Goal: Information Seeking & Learning: Learn about a topic

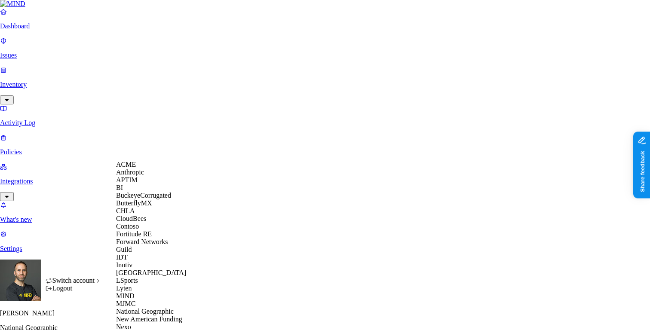
click at [146, 167] on div "ACME" at bounding box center [157, 165] width 83 height 8
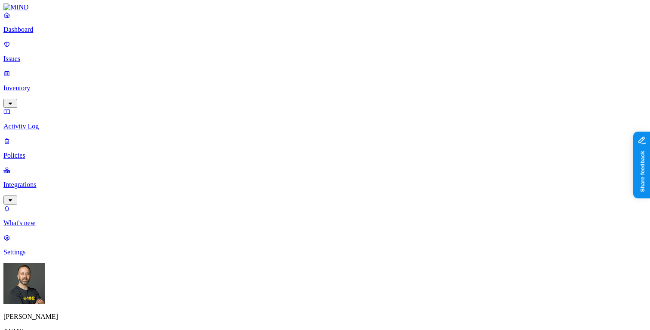
click at [51, 181] on p "Integrations" at bounding box center [324, 185] width 643 height 8
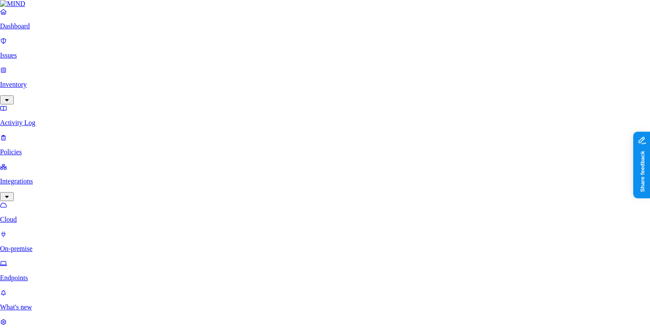
scroll to position [168, 0]
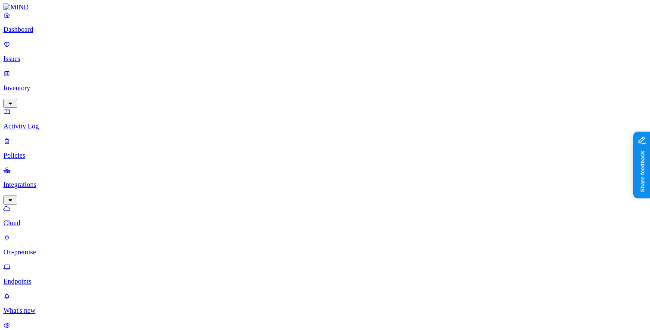
click at [57, 34] on p "Dashboard" at bounding box center [324, 30] width 643 height 8
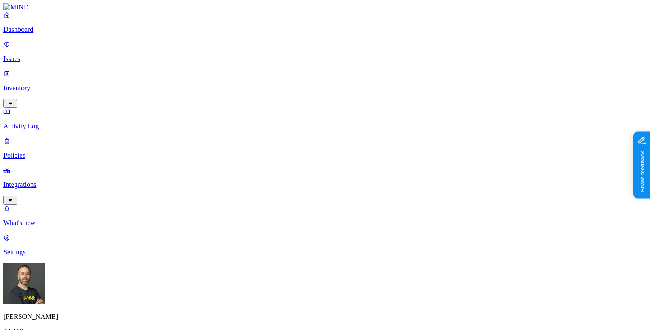
click at [48, 84] on p "Inventory" at bounding box center [324, 88] width 643 height 8
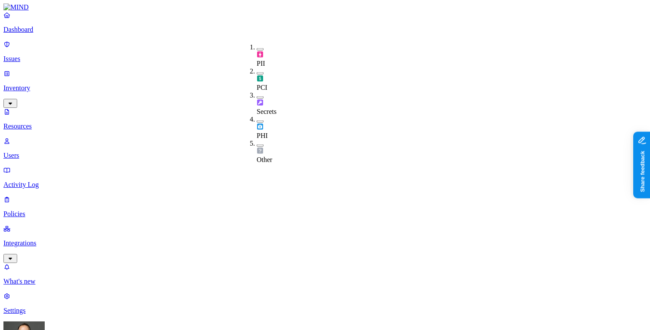
click at [257, 72] on button "button" at bounding box center [260, 73] width 7 height 3
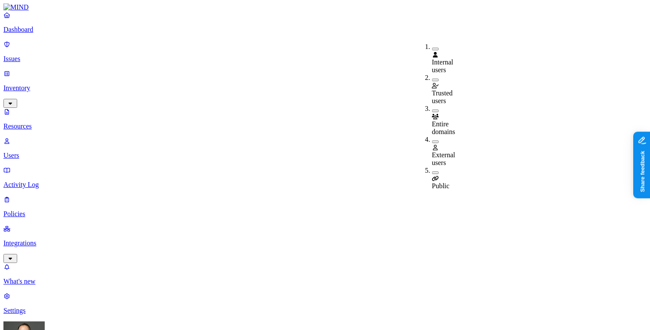
click at [432, 141] on button "button" at bounding box center [435, 142] width 7 height 3
click at [432, 173] on button "button" at bounding box center [435, 174] width 7 height 3
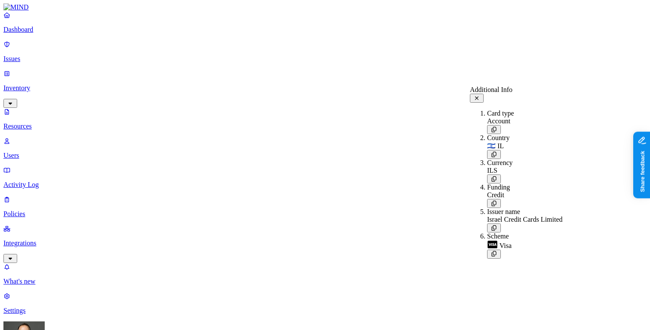
click at [480, 96] on icon at bounding box center [476, 98] width 7 height 6
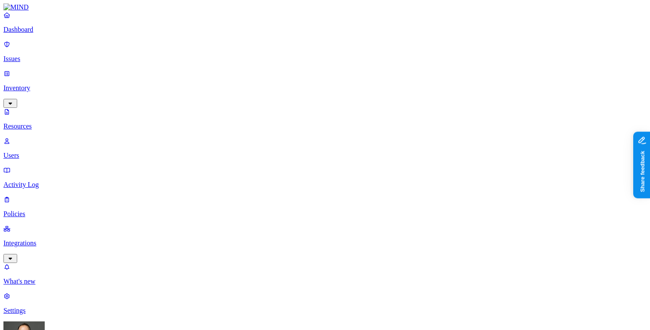
click at [46, 152] on p "Users" at bounding box center [324, 156] width 643 height 8
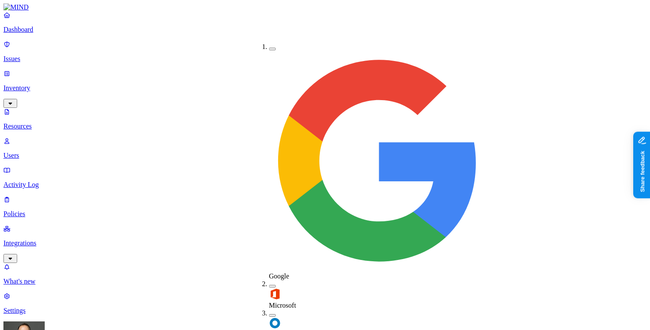
click at [269, 314] on button "button" at bounding box center [272, 315] width 7 height 3
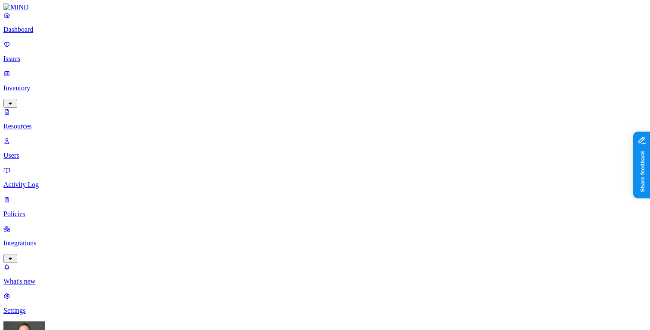
click at [52, 181] on p "Activity Log" at bounding box center [324, 185] width 643 height 8
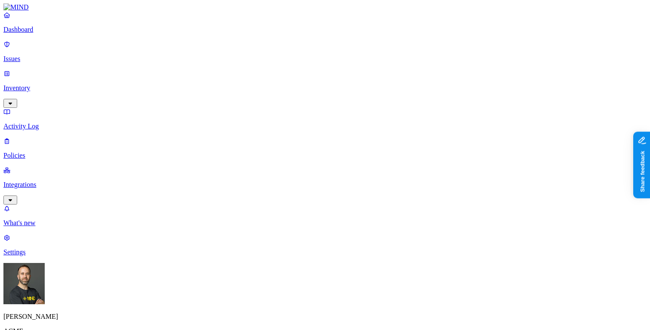
click at [55, 34] on p "Dashboard" at bounding box center [324, 30] width 643 height 8
click at [43, 152] on p "Policies" at bounding box center [324, 156] width 643 height 8
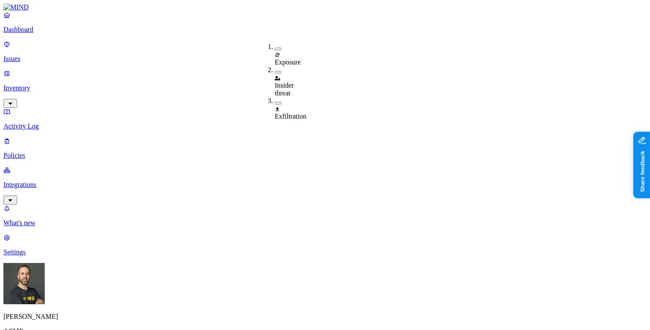
click at [275, 48] on button "button" at bounding box center [278, 49] width 7 height 3
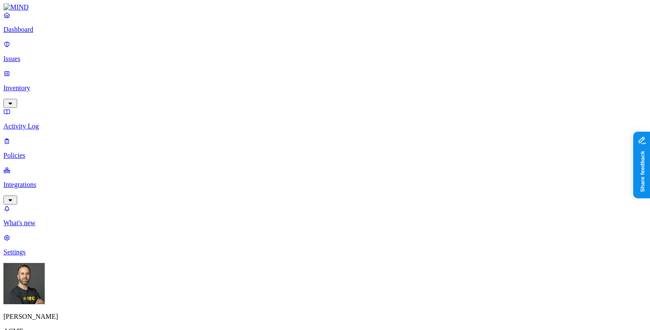
scroll to position [279, 0]
click at [285, 110] on label "Classification" at bounding box center [283, 106] width 38 height 7
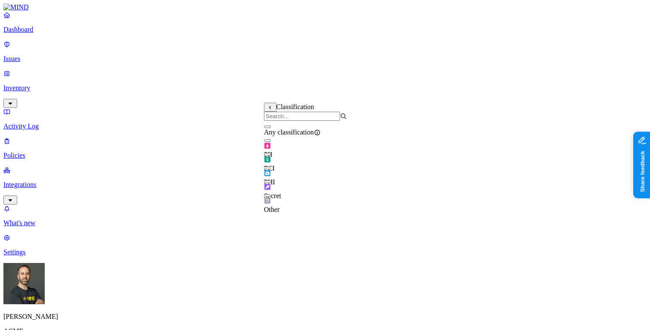
click at [271, 156] on button "button" at bounding box center [267, 154] width 7 height 3
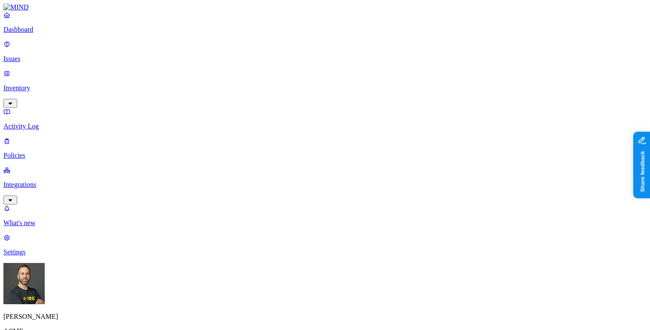
click at [331, 110] on label "OR" at bounding box center [325, 106] width 9 height 7
click at [333, 119] on label "Classification" at bounding box center [340, 115] width 38 height 7
click at [328, 109] on icon at bounding box center [328, 107] width 6 height 4
click at [334, 136] on label "Data type" at bounding box center [327, 133] width 13 height 15
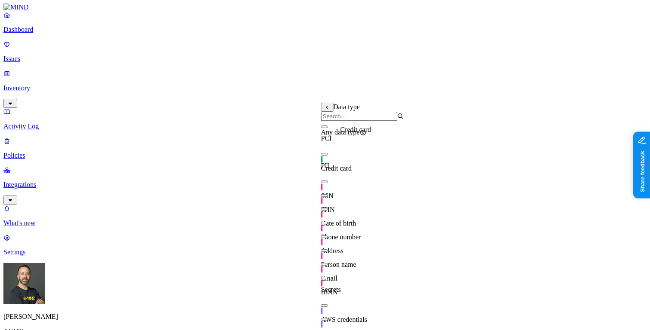
scroll to position [38, 0]
click at [328, 181] on button "button" at bounding box center [324, 182] width 7 height 3
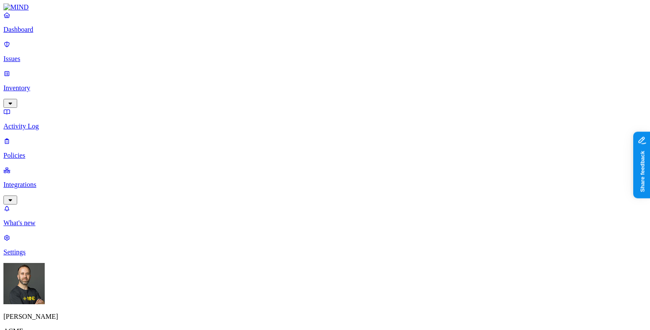
click at [280, 163] on label "External access" at bounding box center [275, 160] width 23 height 15
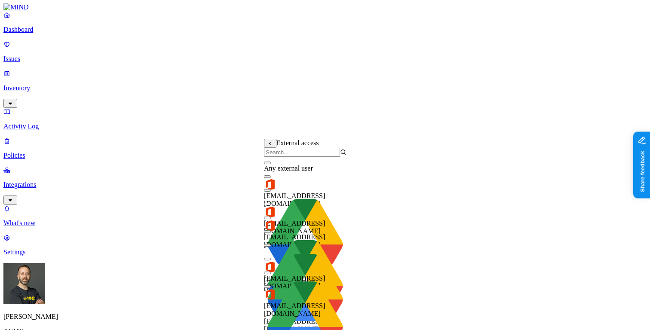
click at [271, 164] on button "button" at bounding box center [267, 163] width 7 height 3
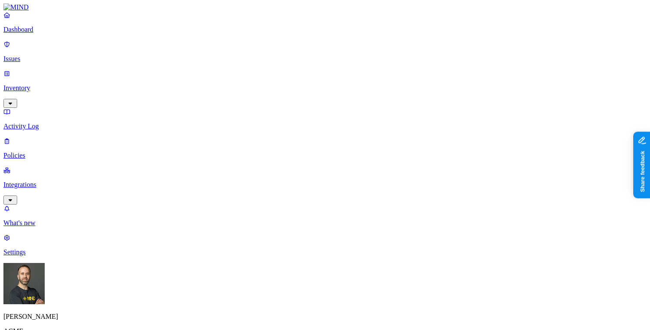
click at [368, 146] on label "OR" at bounding box center [362, 142] width 9 height 7
click at [376, 189] on label "Public access" at bounding box center [367, 182] width 18 height 15
click at [401, 162] on label "Anyone with link" at bounding box center [379, 155] width 43 height 15
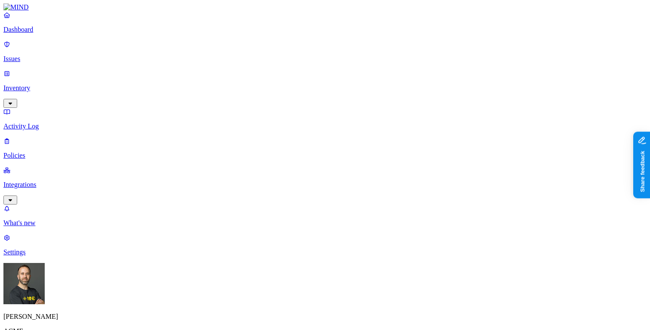
click at [285, 187] on label "Application type" at bounding box center [280, 182] width 33 height 15
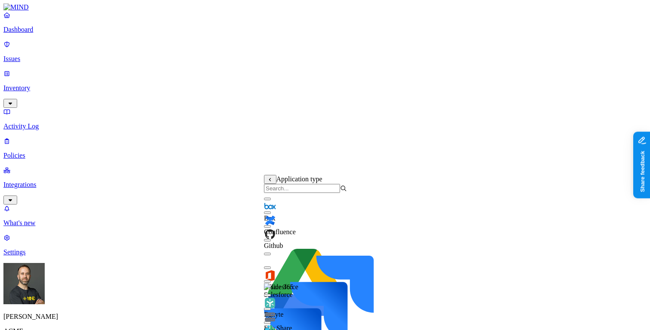
click at [271, 269] on button "button" at bounding box center [267, 268] width 7 height 3
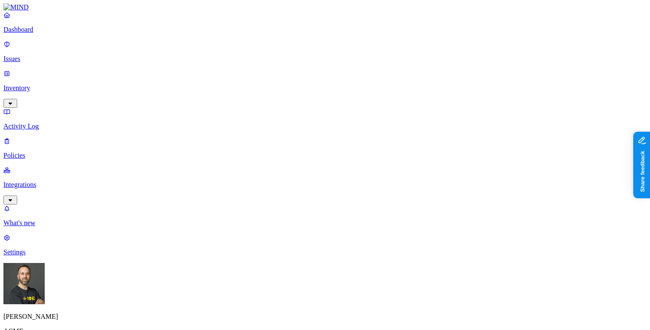
scroll to position [351, 0]
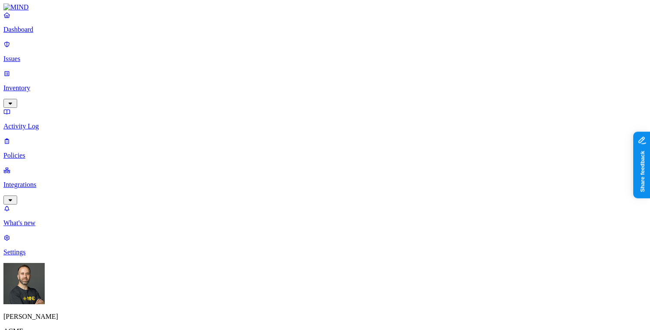
click at [44, 55] on p "Issues" at bounding box center [324, 59] width 643 height 8
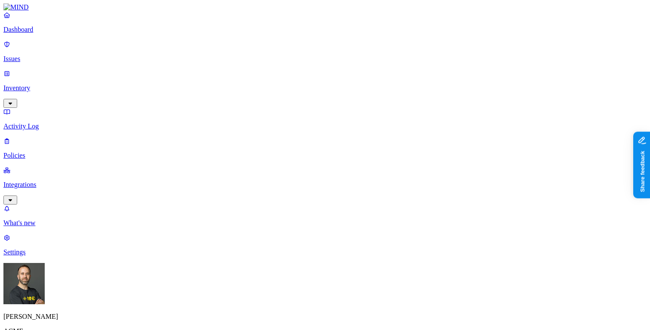
scroll to position [93, 0]
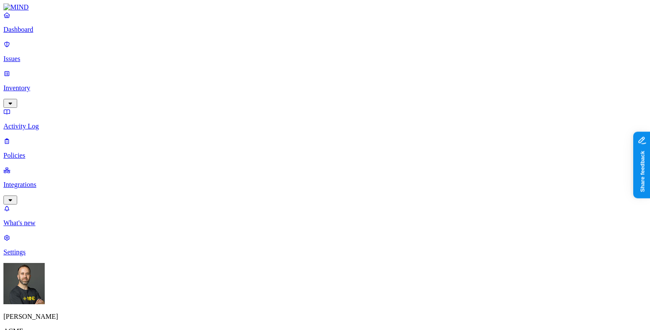
scroll to position [231, 0]
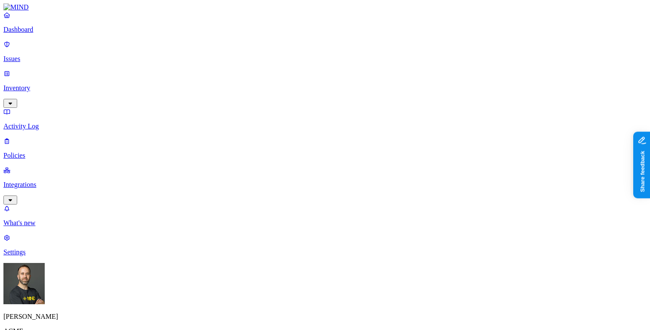
scroll to position [242, 0]
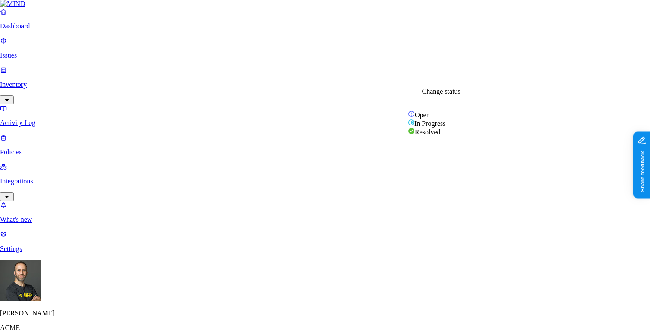
select select "Risk Accepted"
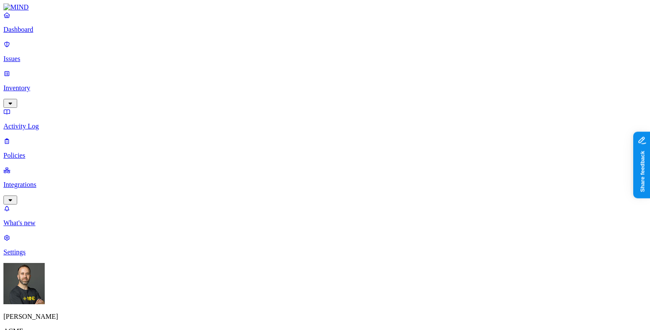
click at [60, 34] on p "Dashboard" at bounding box center [324, 30] width 643 height 8
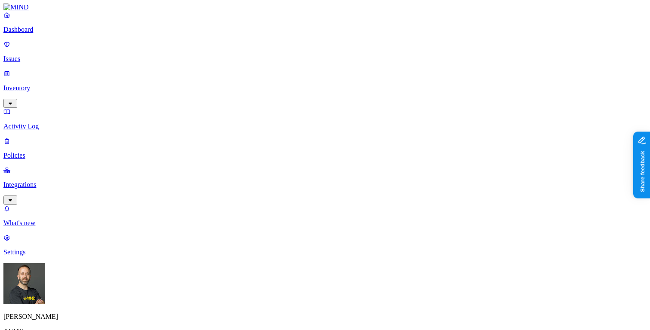
drag, startPoint x: 195, startPoint y: 98, endPoint x: 233, endPoint y: 100, distance: 38.3
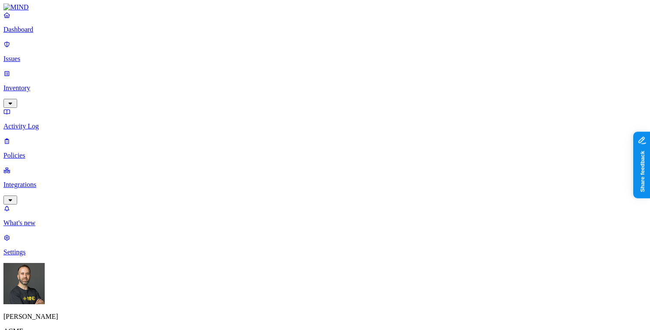
drag, startPoint x: 174, startPoint y: 224, endPoint x: 199, endPoint y: 224, distance: 24.9
click at [34, 34] on p "Dashboard" at bounding box center [324, 30] width 643 height 8
click at [43, 181] on p "Integrations" at bounding box center [324, 185] width 643 height 8
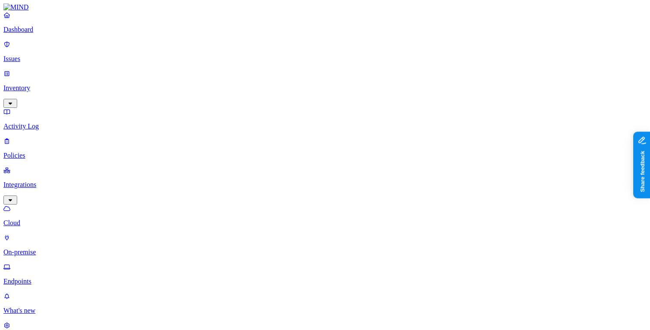
click at [39, 278] on p "Endpoints" at bounding box center [324, 282] width 643 height 8
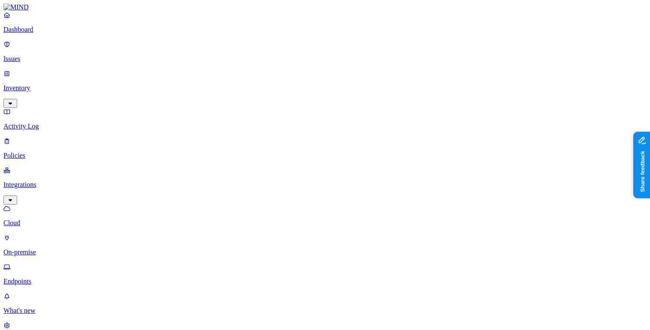
click at [38, 152] on p "Policies" at bounding box center [324, 156] width 643 height 8
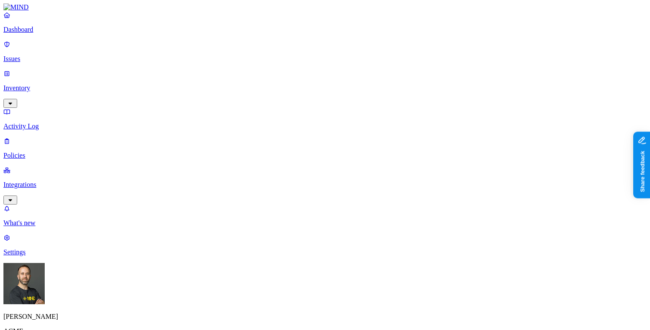
click at [190, 74] on div "Endpoint" at bounding box center [190, 81] width 0 height 15
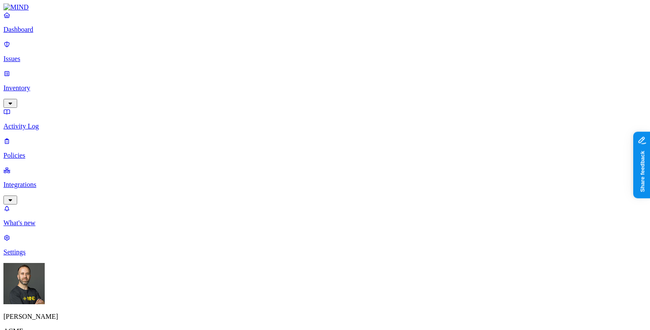
click at [40, 55] on p "Issues" at bounding box center [324, 59] width 643 height 8
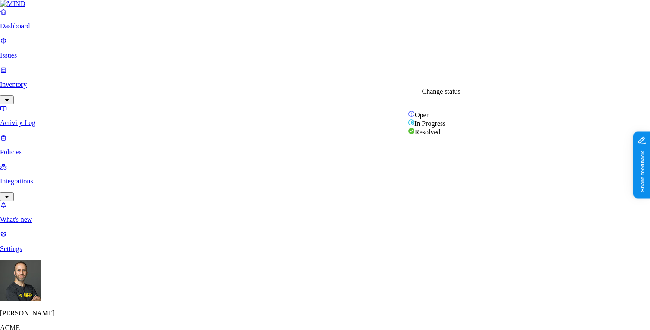
select select "Risk Accepted"
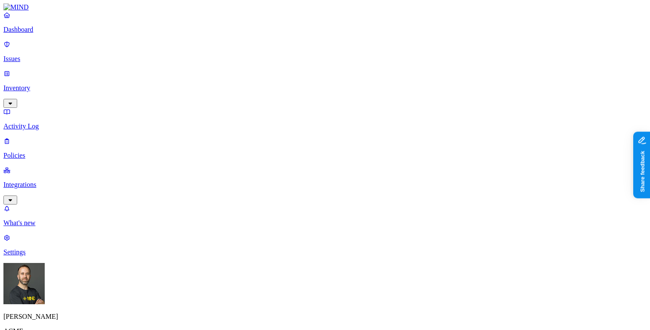
scroll to position [209, 0]
click at [39, 34] on p "Dashboard" at bounding box center [324, 30] width 643 height 8
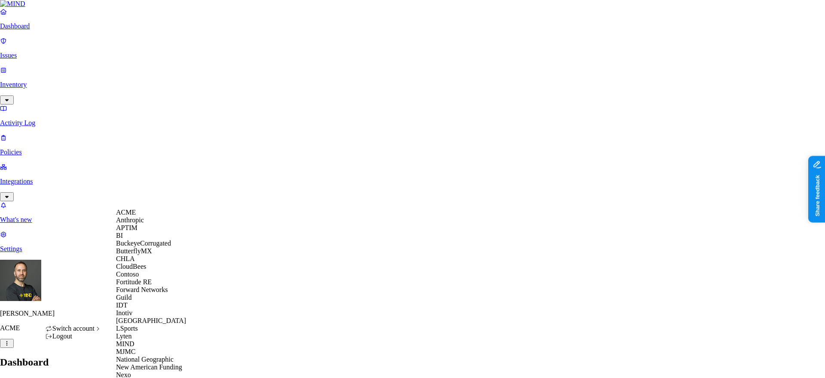
click at [145, 270] on span "CloudBees" at bounding box center [131, 266] width 30 height 7
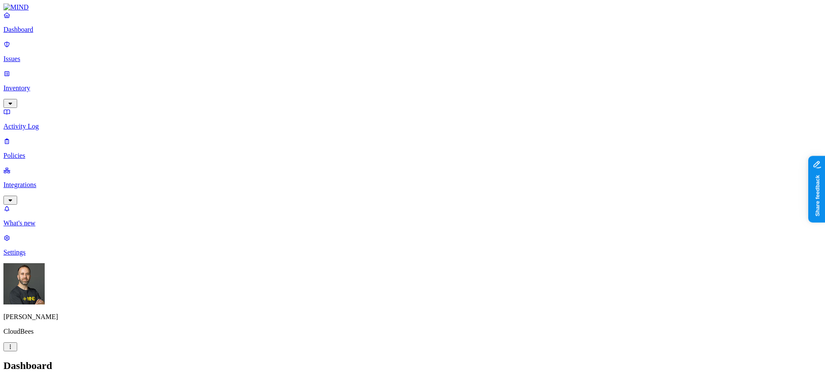
click at [62, 181] on p "Integrations" at bounding box center [412, 185] width 819 height 8
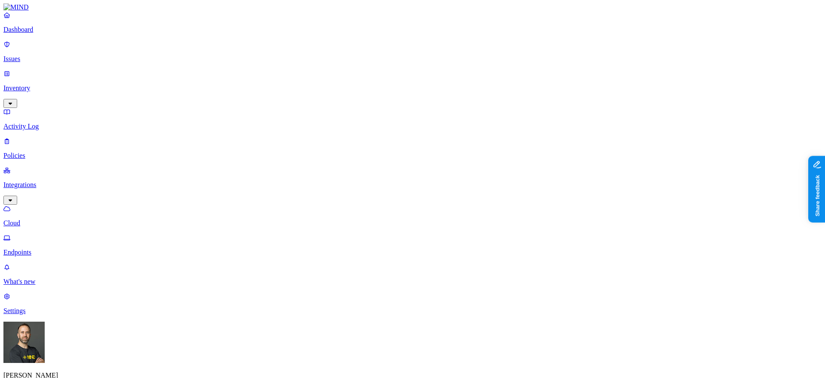
click at [51, 234] on link "Endpoints" at bounding box center [412, 245] width 819 height 22
click at [55, 34] on p "Dashboard" at bounding box center [412, 30] width 819 height 8
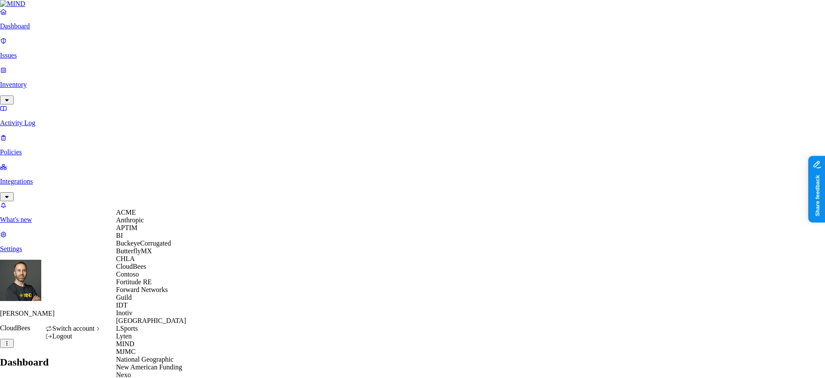
scroll to position [270, 0]
click at [161, 356] on span "National Geographic" at bounding box center [145, 359] width 58 height 7
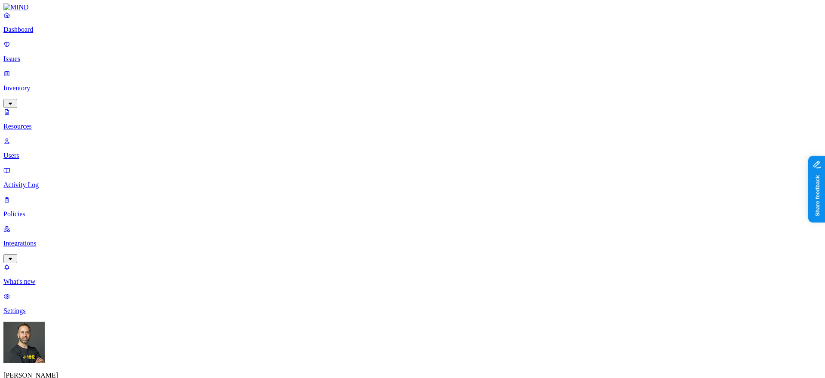
click at [57, 55] on p "Issues" at bounding box center [412, 59] width 819 height 8
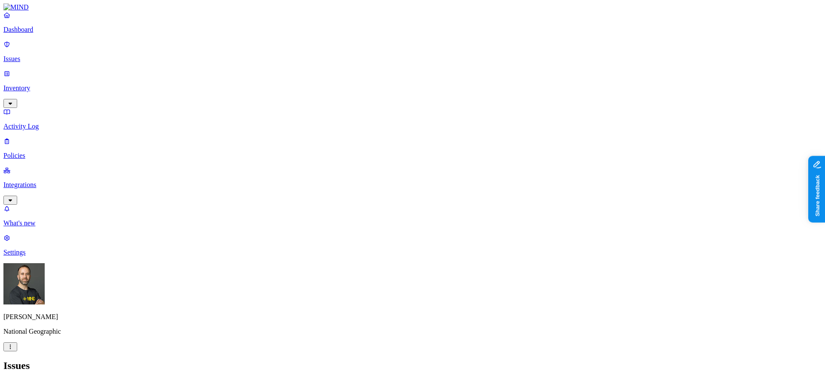
click at [46, 152] on p "Policies" at bounding box center [412, 156] width 819 height 8
click at [47, 34] on p "Dashboard" at bounding box center [412, 30] width 819 height 8
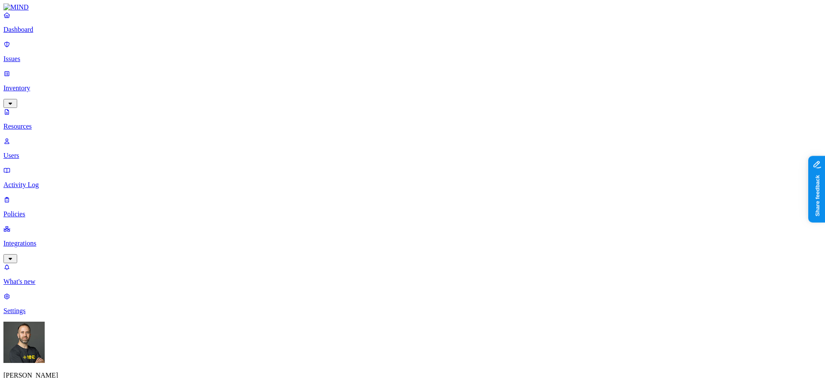
scroll to position [15, 0]
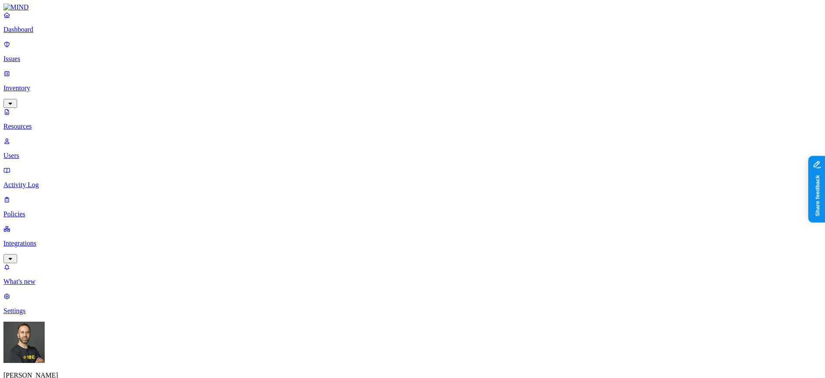
click at [48, 34] on p "Dashboard" at bounding box center [412, 30] width 819 height 8
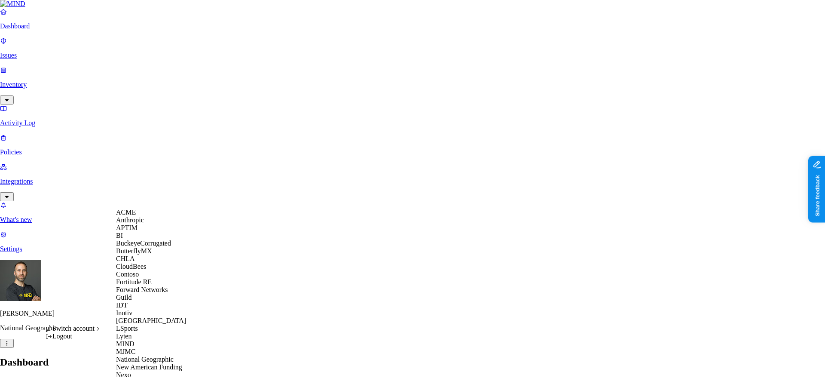
scroll to position [229, 0]
click at [153, 363] on span "New American Funding" at bounding box center [149, 366] width 66 height 7
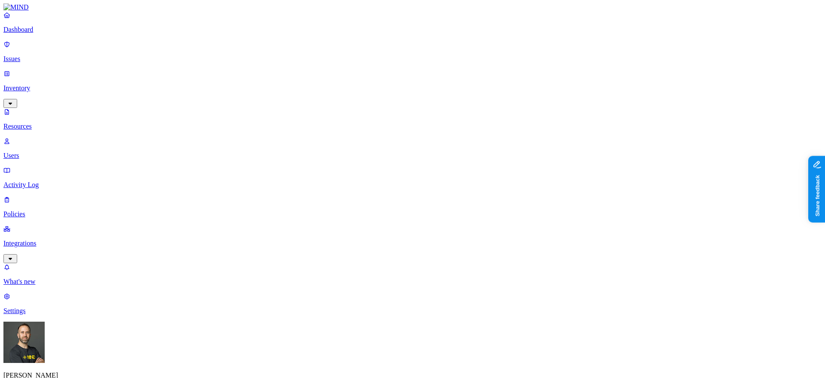
click at [45, 34] on link "Dashboard" at bounding box center [412, 22] width 819 height 22
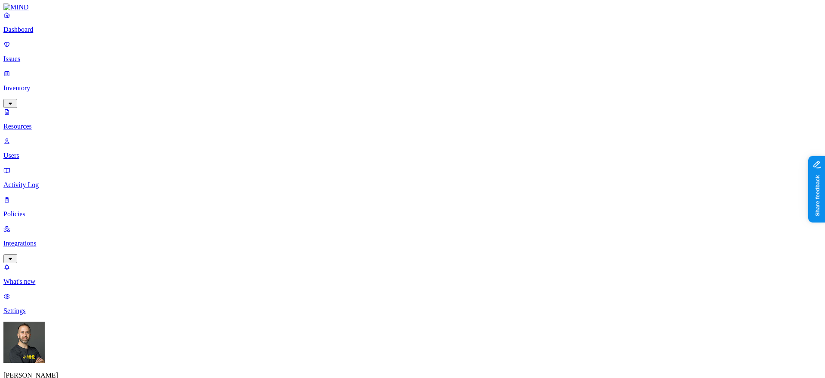
click at [56, 34] on p "Dashboard" at bounding box center [412, 30] width 819 height 8
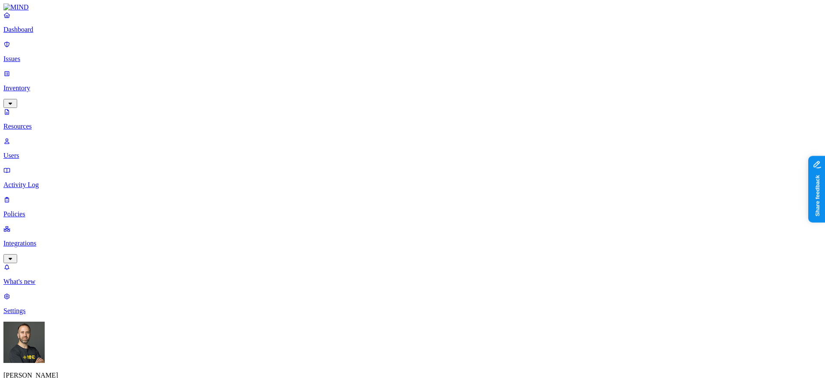
click at [33, 34] on p "Dashboard" at bounding box center [412, 30] width 819 height 8
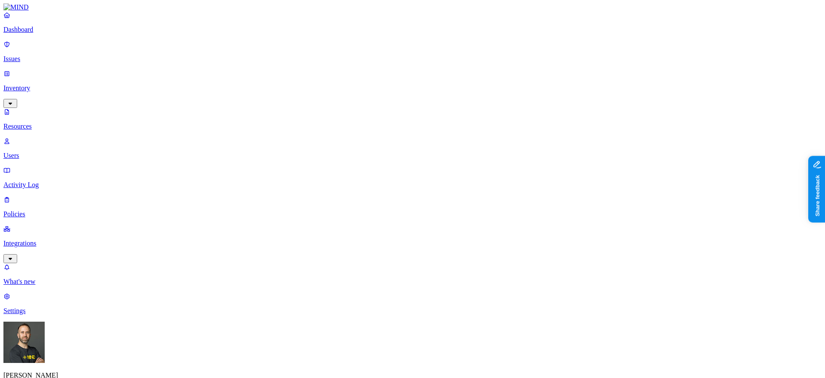
click at [28, 34] on p "Dashboard" at bounding box center [412, 30] width 819 height 8
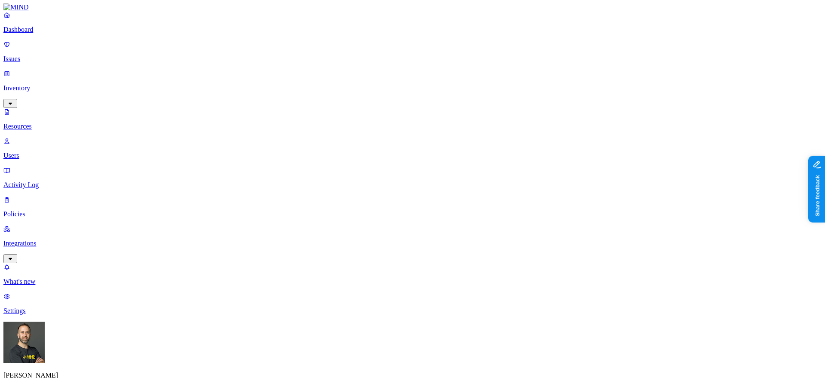
click at [59, 34] on p "Dashboard" at bounding box center [412, 30] width 819 height 8
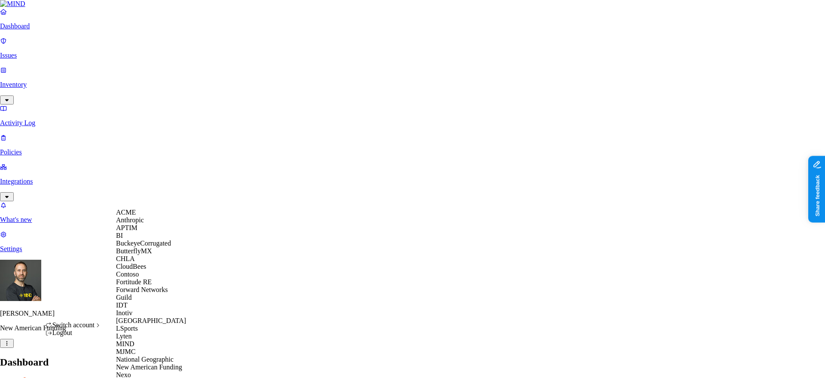
click at [151, 247] on div "BuckeyeCorrugated" at bounding box center [157, 243] width 83 height 8
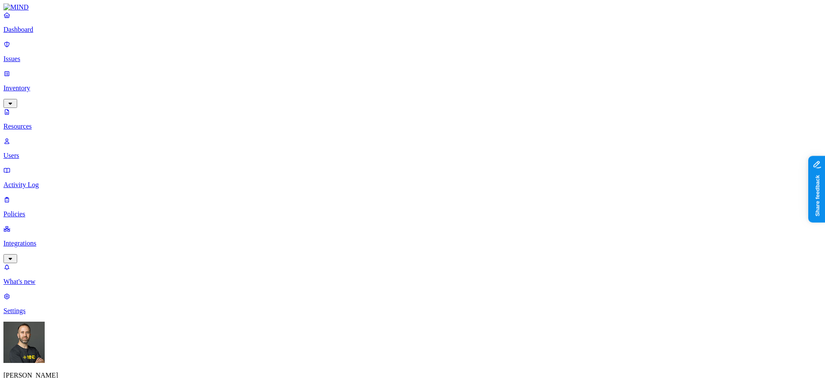
click at [61, 34] on p "Dashboard" at bounding box center [412, 30] width 819 height 8
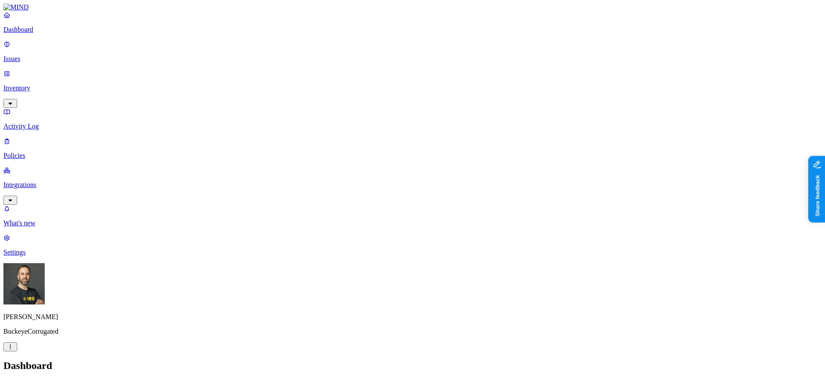
click at [33, 256] on nav "Dashboard Issues Inventory Activity Log Policies Integrations What's new 1 Sett…" at bounding box center [412, 133] width 819 height 245
click at [32, 256] on p "Settings" at bounding box center [412, 252] width 819 height 8
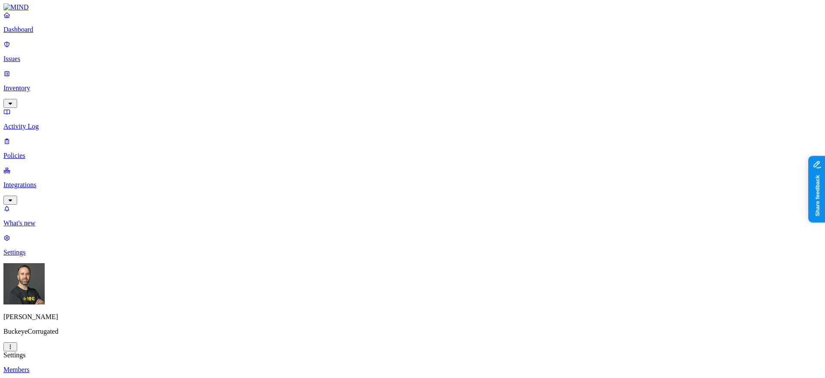
click at [53, 34] on p "Dashboard" at bounding box center [412, 30] width 819 height 8
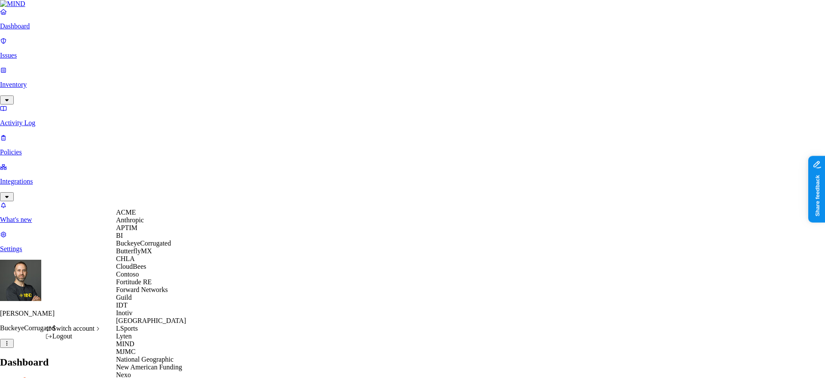
click at [145, 214] on div "ACME" at bounding box center [157, 213] width 83 height 8
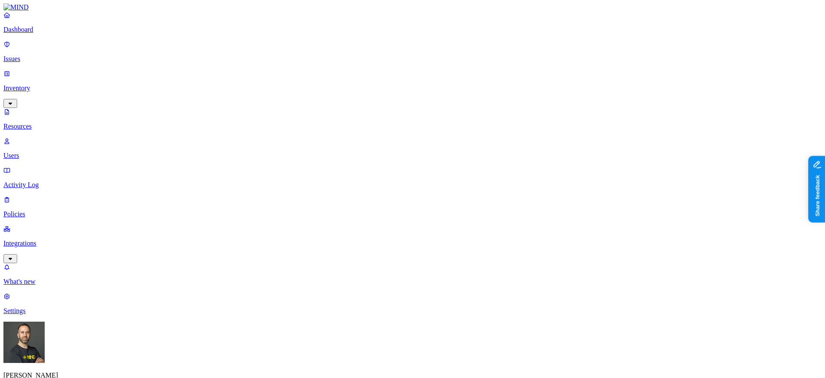
click at [65, 34] on p "Dashboard" at bounding box center [412, 30] width 819 height 8
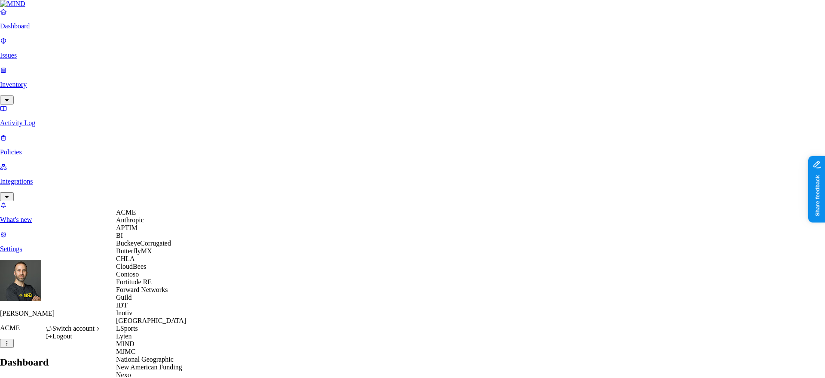
scroll to position [374, 0]
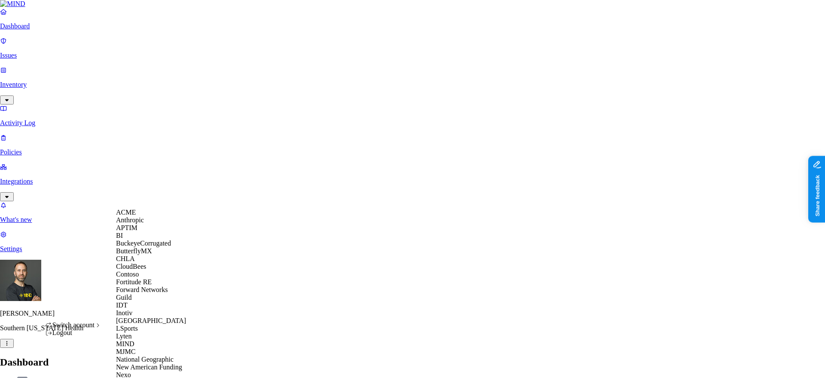
click at [152, 216] on div "ACME" at bounding box center [157, 213] width 83 height 8
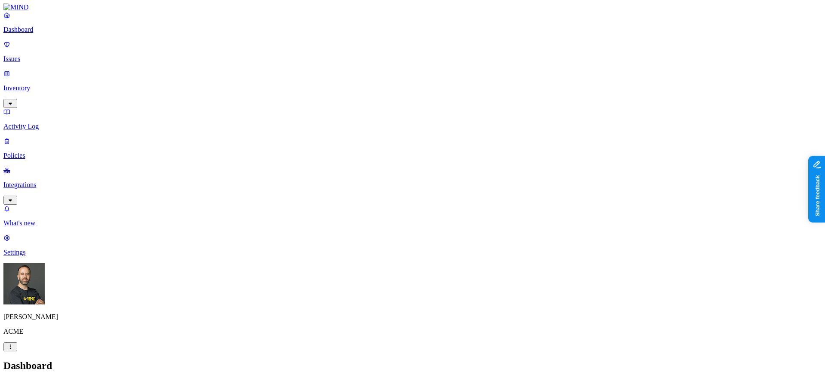
click at [33, 84] on p "Inventory" at bounding box center [412, 88] width 819 height 8
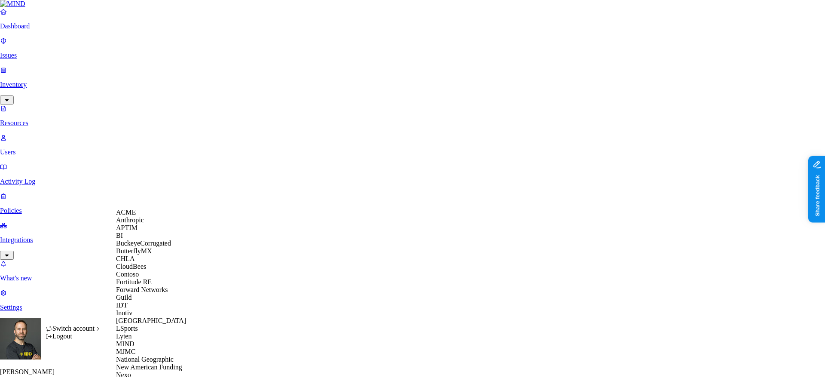
scroll to position [245, 0]
click at [160, 363] on span "New American Funding" at bounding box center [149, 366] width 66 height 7
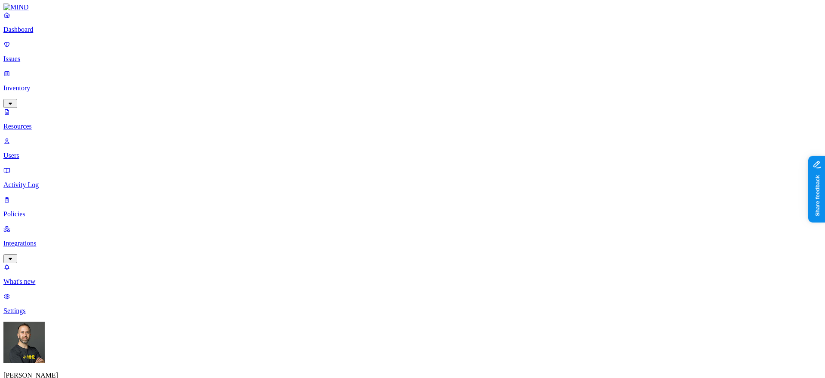
click at [45, 34] on p "Dashboard" at bounding box center [412, 30] width 819 height 8
click at [44, 34] on p "Dashboard" at bounding box center [412, 30] width 819 height 8
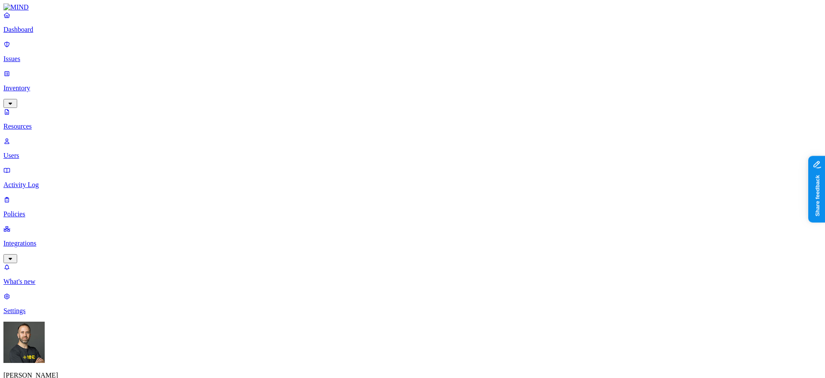
click at [58, 34] on p "Dashboard" at bounding box center [412, 30] width 819 height 8
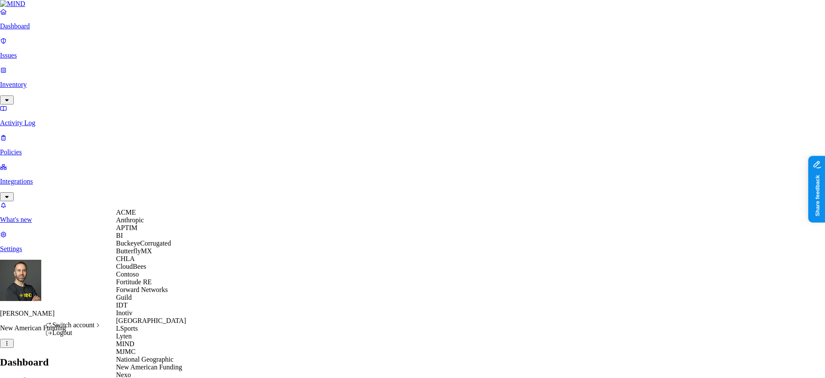
click at [146, 270] on span "CloudBees" at bounding box center [131, 266] width 30 height 7
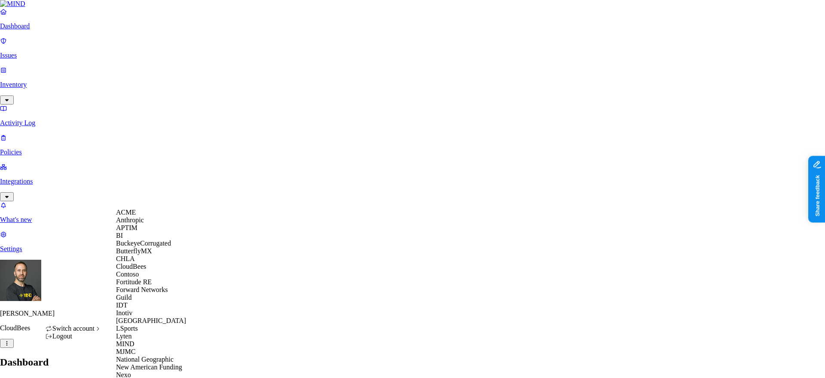
scroll to position [305, 0]
click at [157, 363] on span "New American Funding" at bounding box center [149, 366] width 66 height 7
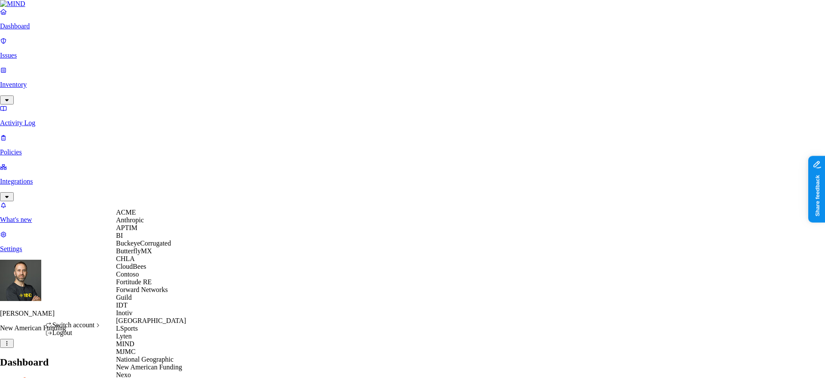
scroll to position [199, 0]
click at [158, 356] on span "National Geographic" at bounding box center [145, 359] width 58 height 7
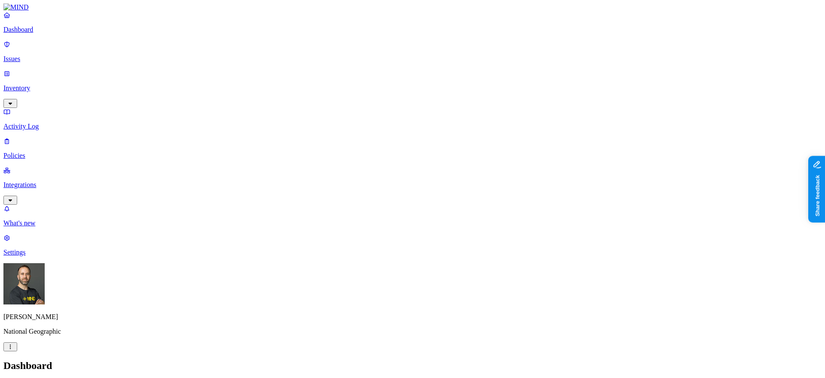
click at [72, 84] on p "Inventory" at bounding box center [412, 88] width 819 height 8
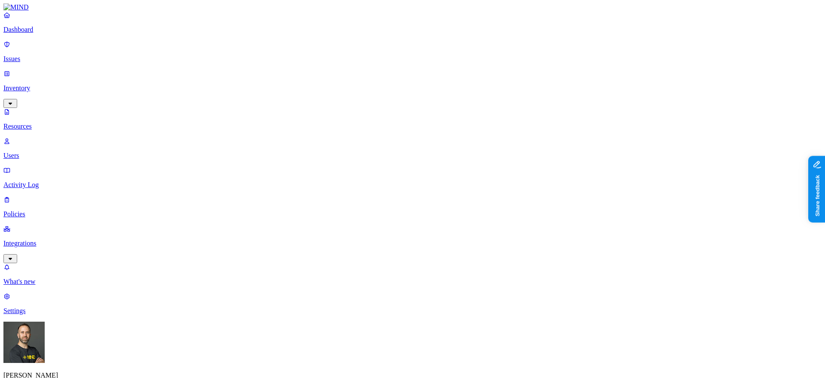
click at [825, 230] on button "Share feedback" at bounding box center [840, 231] width 67 height 18
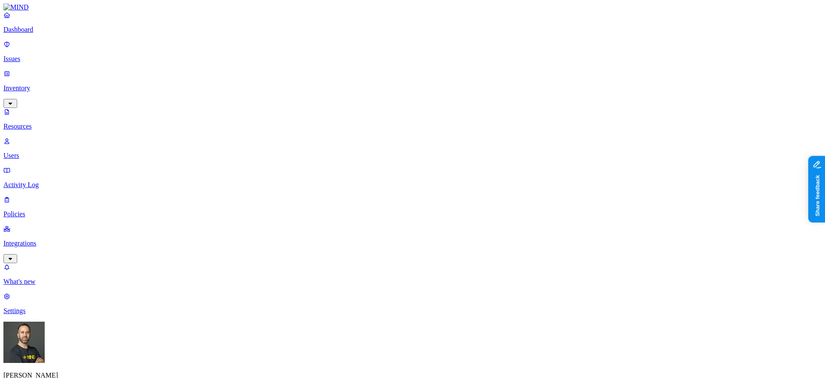
scroll to position [17, 0]
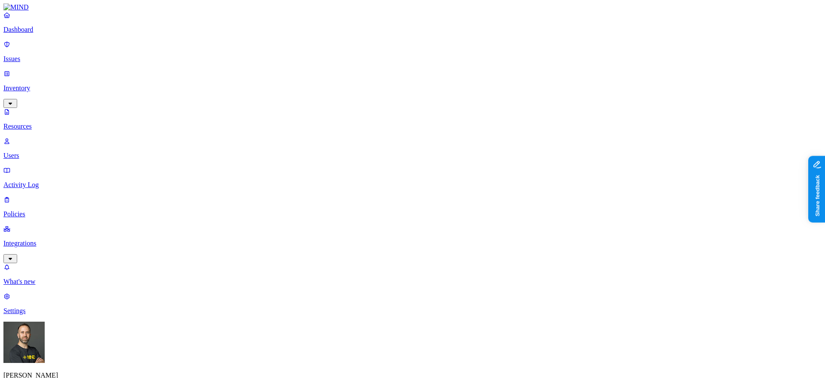
type input "zip"
click at [220, 68] on div "Zip Archive" at bounding box center [260, 64] width 83 height 8
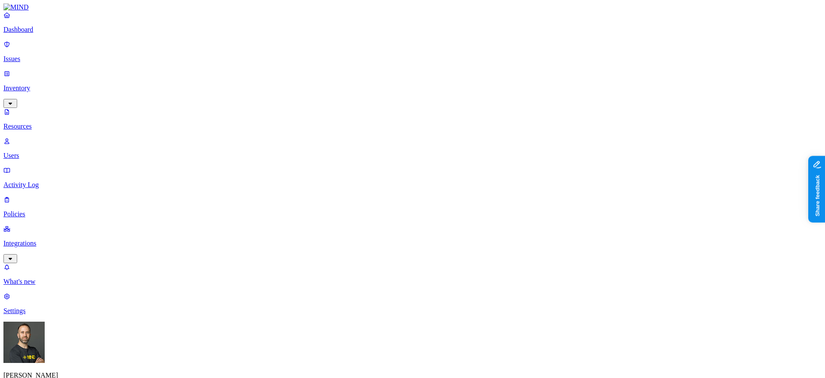
scroll to position [17, 0]
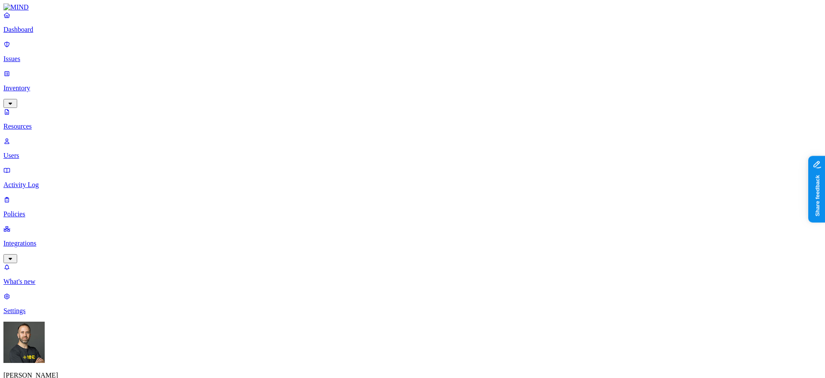
click at [450, 141] on button "button" at bounding box center [453, 142] width 7 height 3
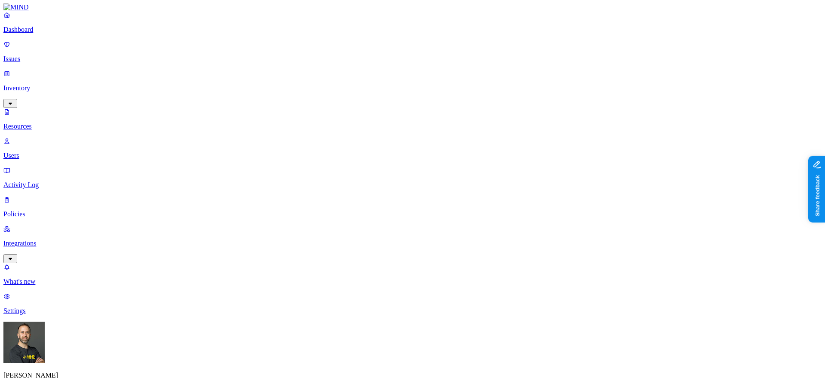
scroll to position [15, 0]
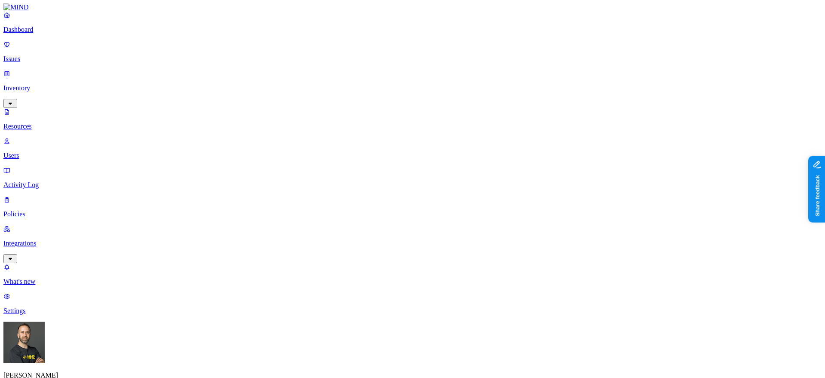
scroll to position [15, 0]
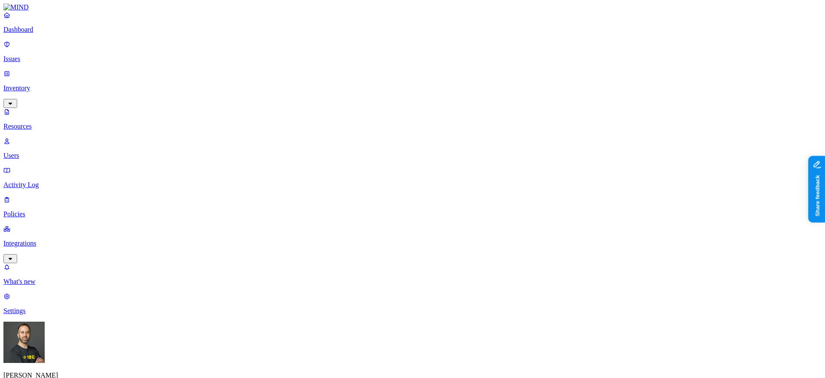
scroll to position [164, 0]
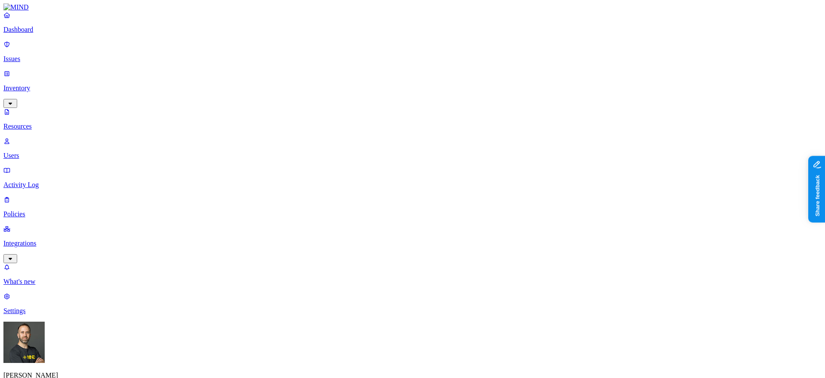
scroll to position [15, 0]
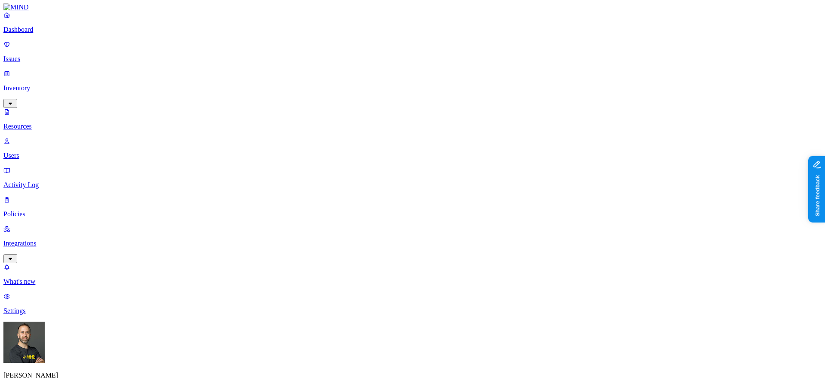
scroll to position [15, 0]
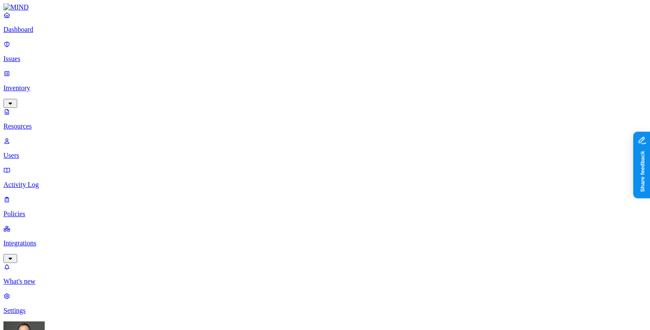
click at [61, 34] on p "Dashboard" at bounding box center [324, 30] width 643 height 8
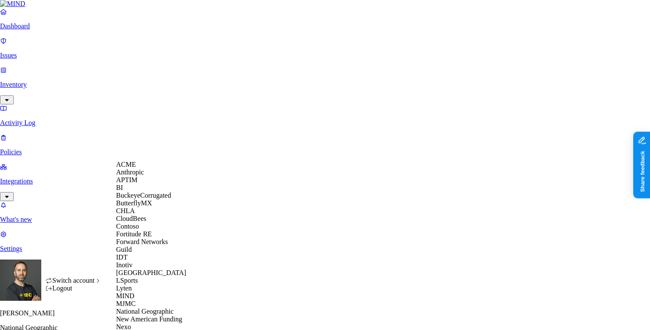
click at [153, 199] on span "BuckeyeCorrugated" at bounding box center [143, 195] width 55 height 7
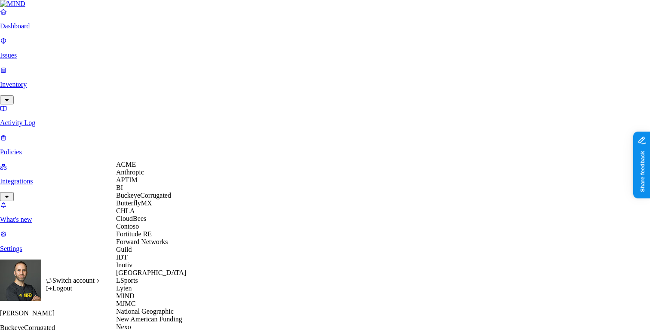
scroll to position [199, 0]
click at [147, 308] on span "National Geographic" at bounding box center [145, 311] width 58 height 7
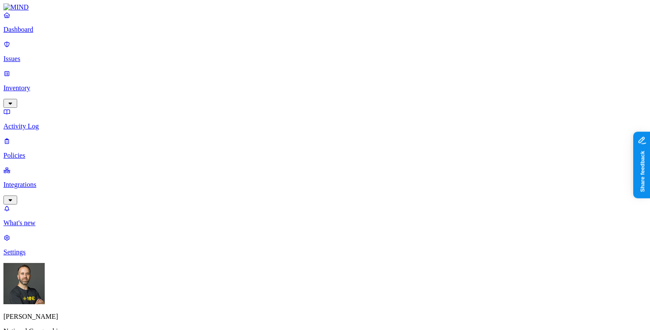
drag, startPoint x: 264, startPoint y: 256, endPoint x: 297, endPoint y: 258, distance: 33.2
click at [67, 84] on p "Inventory" at bounding box center [324, 88] width 643 height 8
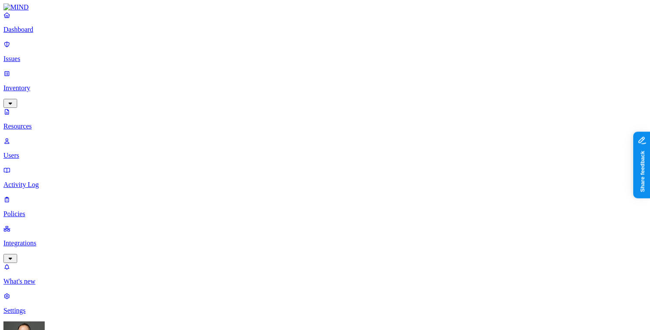
drag, startPoint x: 216, startPoint y: 62, endPoint x: 288, endPoint y: 54, distance: 72.3
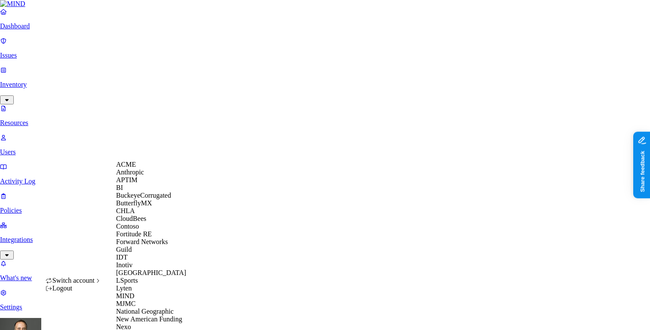
scroll to position [249, 0]
click at [158, 316] on span "New American Funding" at bounding box center [149, 319] width 66 height 7
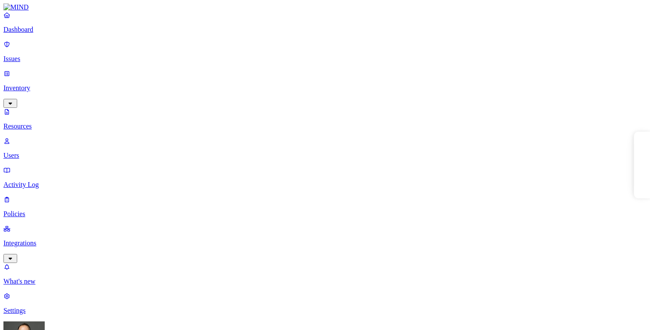
click at [61, 34] on p "Dashboard" at bounding box center [324, 30] width 643 height 8
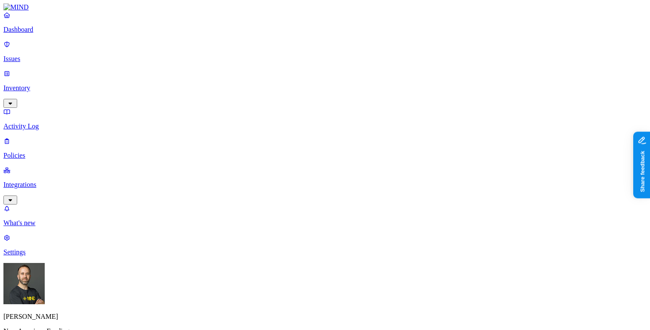
click at [53, 152] on p "Policies" at bounding box center [324, 156] width 643 height 8
click at [45, 34] on link "Dashboard" at bounding box center [324, 22] width 643 height 22
click at [65, 84] on p "Inventory" at bounding box center [324, 88] width 643 height 8
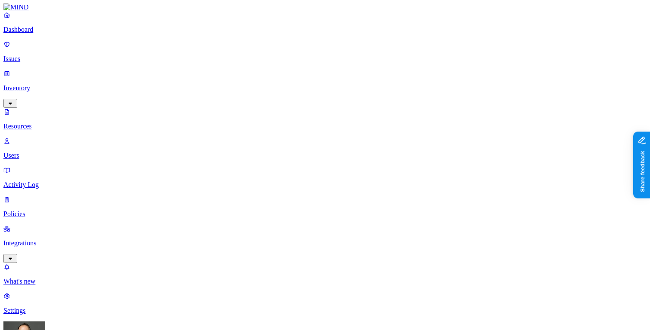
click at [56, 34] on p "Dashboard" at bounding box center [324, 30] width 643 height 8
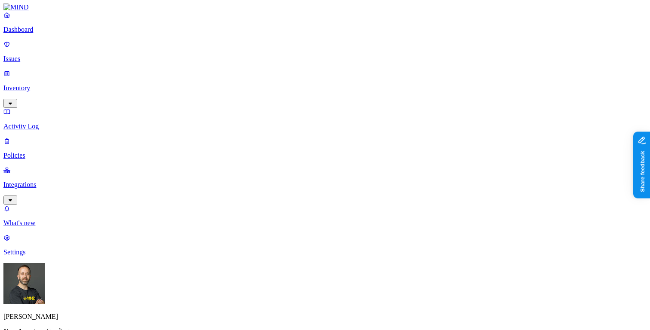
click at [61, 84] on p "Inventory" at bounding box center [324, 88] width 643 height 8
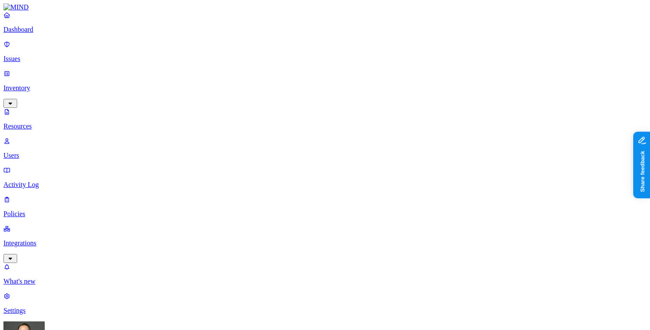
click at [45, 210] on p "Policies" at bounding box center [324, 214] width 643 height 8
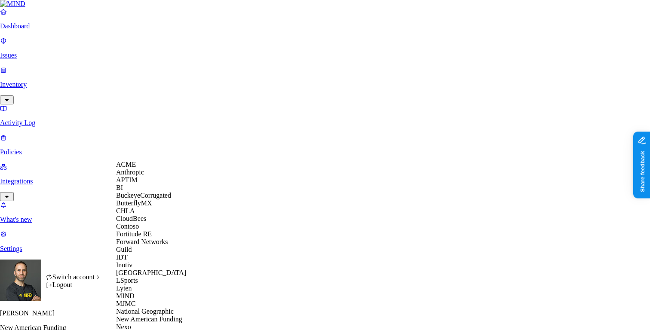
click at [141, 169] on div "ACME" at bounding box center [157, 165] width 83 height 8
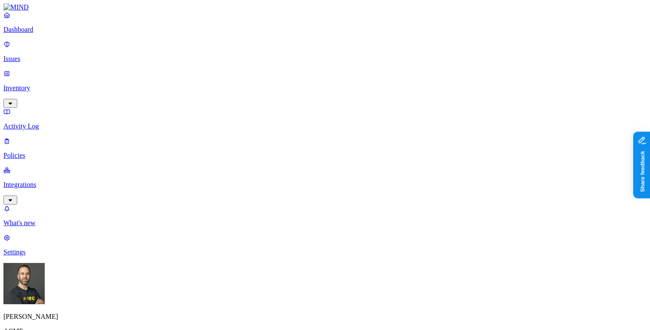
click at [80, 312] on div "[PERSON_NAME] ACME" at bounding box center [324, 307] width 643 height 88
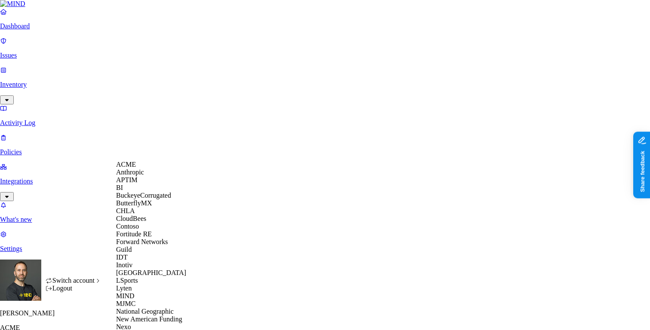
scroll to position [353, 0]
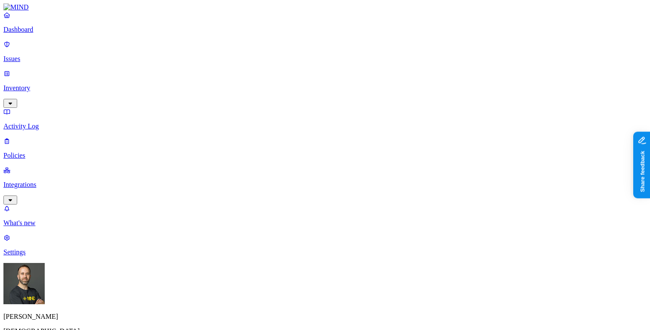
click at [46, 34] on link "Dashboard" at bounding box center [324, 22] width 643 height 22
click at [85, 317] on html "Dashboard Issues Inventory Activity Log Policies Integrations What's new 1 Sett…" at bounding box center [325, 262] width 650 height 525
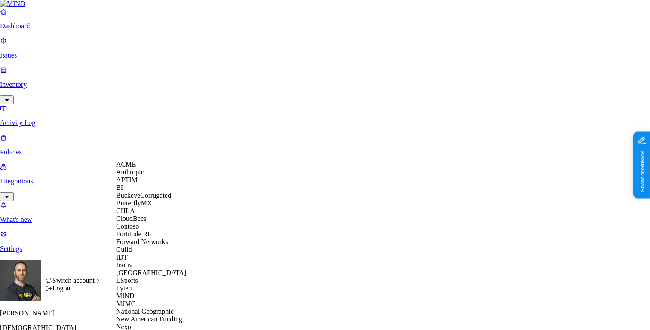
scroll to position [195, 0]
click at [147, 300] on div "MJMC" at bounding box center [157, 304] width 83 height 8
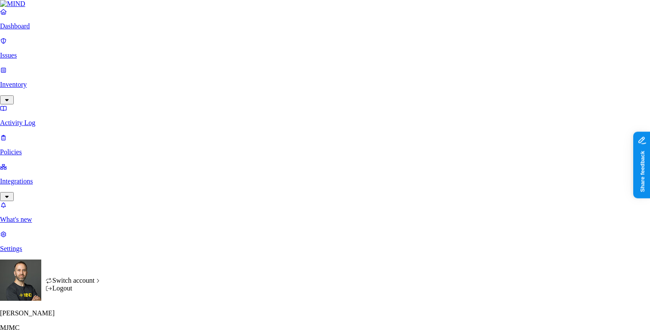
click at [83, 319] on html "Dashboard Issues Inventory Activity Log Policies Integrations What's new 1 Sett…" at bounding box center [325, 261] width 650 height 522
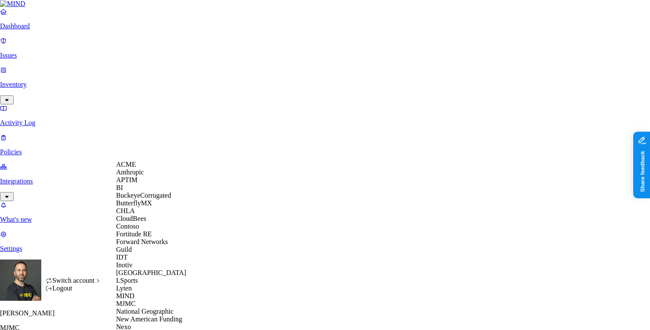
scroll to position [304, 0]
click at [54, 236] on html "Dashboard Issues Inventory Activity Log Policies Integrations What's new 1 Sett…" at bounding box center [325, 261] width 650 height 522
